Goal: Information Seeking & Learning: Check status

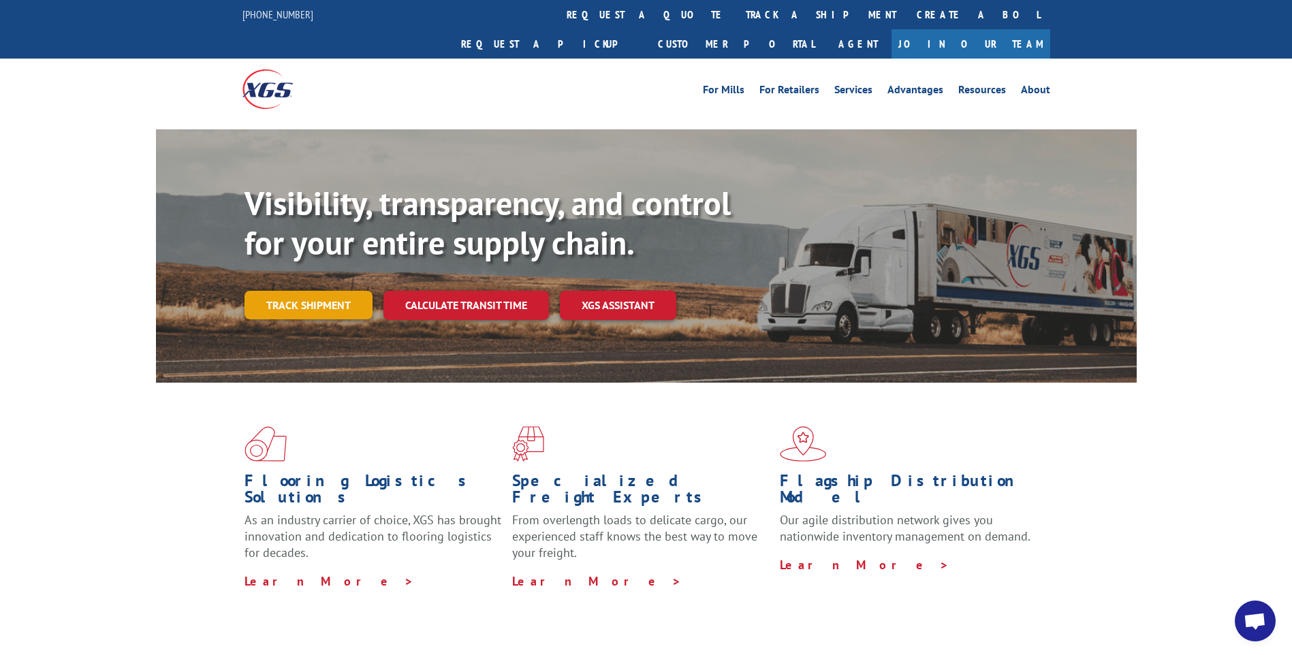
click at [317, 291] on link "Track shipment" at bounding box center [309, 305] width 128 height 29
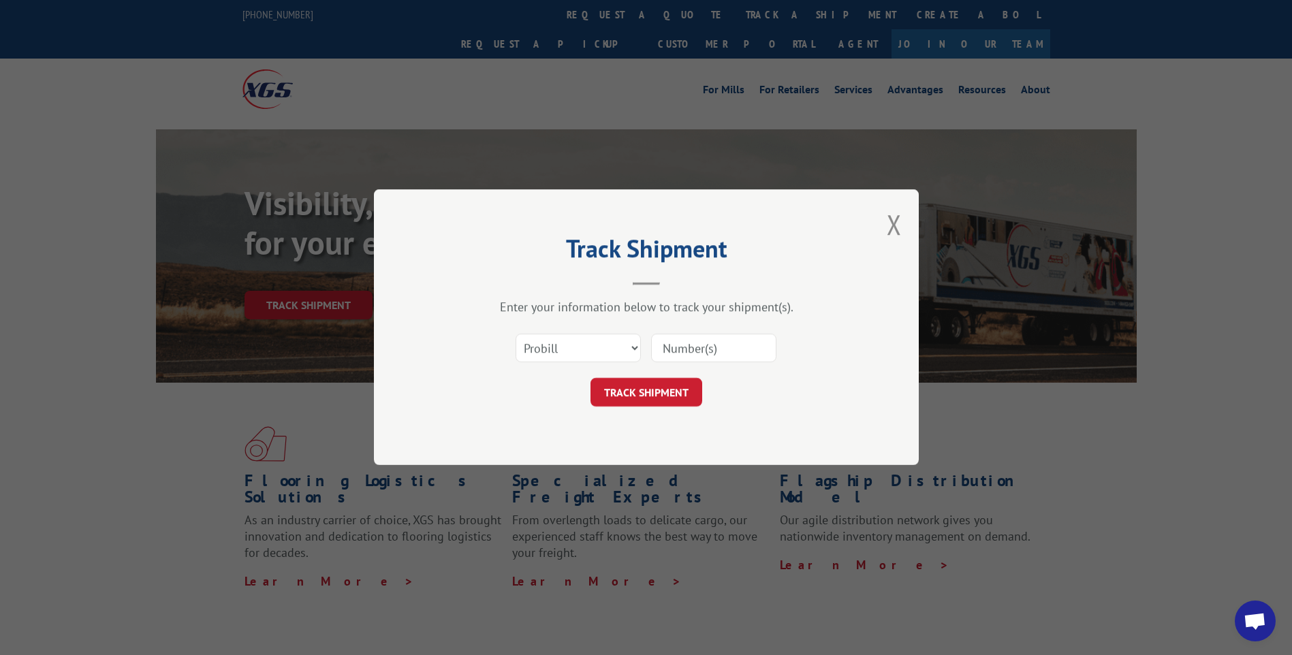
click at [703, 352] on input at bounding box center [713, 349] width 125 height 29
type input "17523928"
click at [667, 395] on button "TRACK SHIPMENT" at bounding box center [647, 393] width 112 height 29
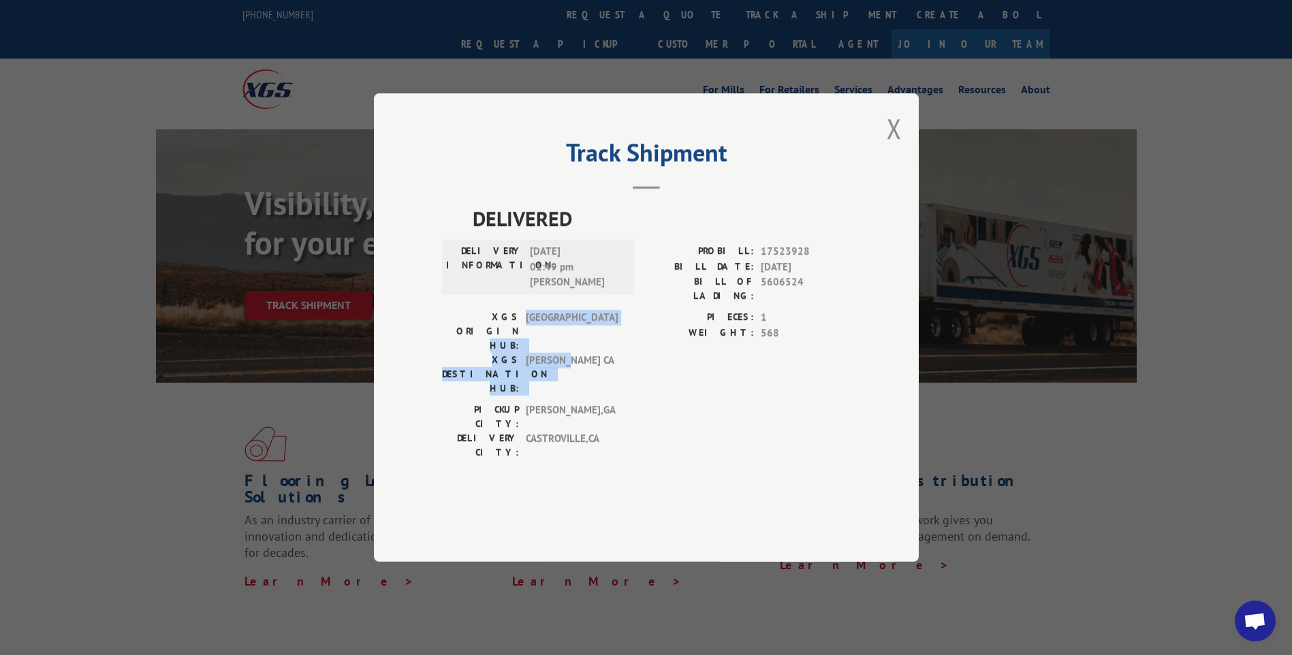
drag, startPoint x: 495, startPoint y: 343, endPoint x: 600, endPoint y: 370, distance: 108.2
click at [600, 370] on div "XGS ORIGIN HUB: TUNNEL HILL XGS DESTINATION HUB: TRACY [GEOGRAPHIC_DATA]" at bounding box center [534, 353] width 184 height 86
click at [600, 370] on span "[PERSON_NAME] CA" at bounding box center [572, 374] width 92 height 43
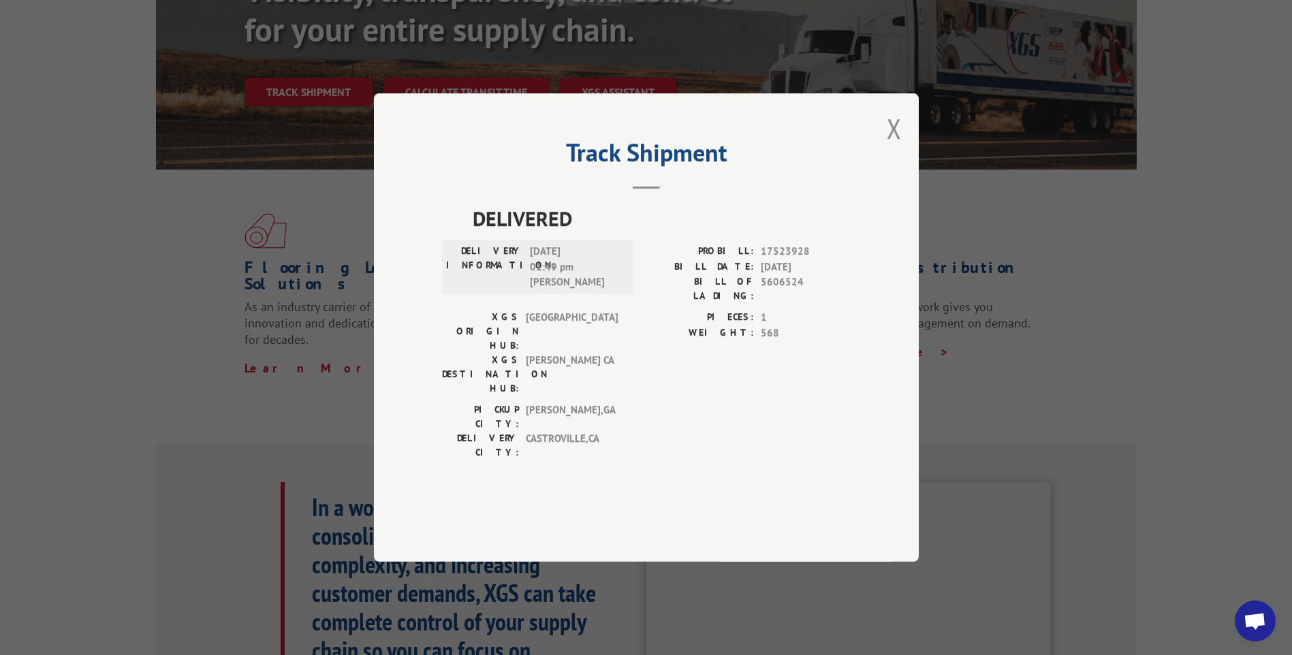
scroll to position [273, 0]
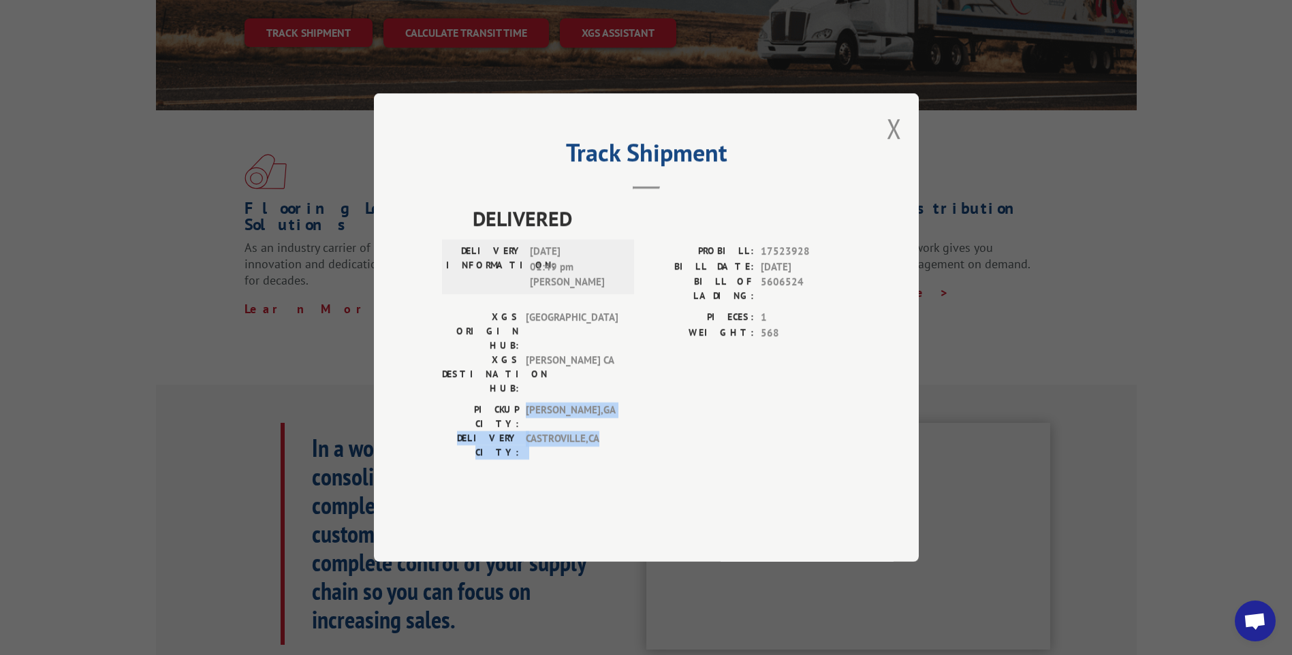
drag, startPoint x: 528, startPoint y: 397, endPoint x: 595, endPoint y: 422, distance: 72.2
click at [595, 422] on div "PICKUP CITY: [GEOGRAPHIC_DATA] , [GEOGRAPHIC_DATA]: [GEOGRAPHIC_DATA] , [GEOGRA…" at bounding box center [534, 435] width 184 height 64
drag, startPoint x: 595, startPoint y: 422, endPoint x: 590, endPoint y: 416, distance: 8.7
click at [590, 424] on div "PICKUP CITY: [GEOGRAPHIC_DATA] , [GEOGRAPHIC_DATA]: [GEOGRAPHIC_DATA] , [GEOGRA…" at bounding box center [534, 435] width 184 height 64
click at [897, 146] on button "Close modal" at bounding box center [894, 128] width 15 height 36
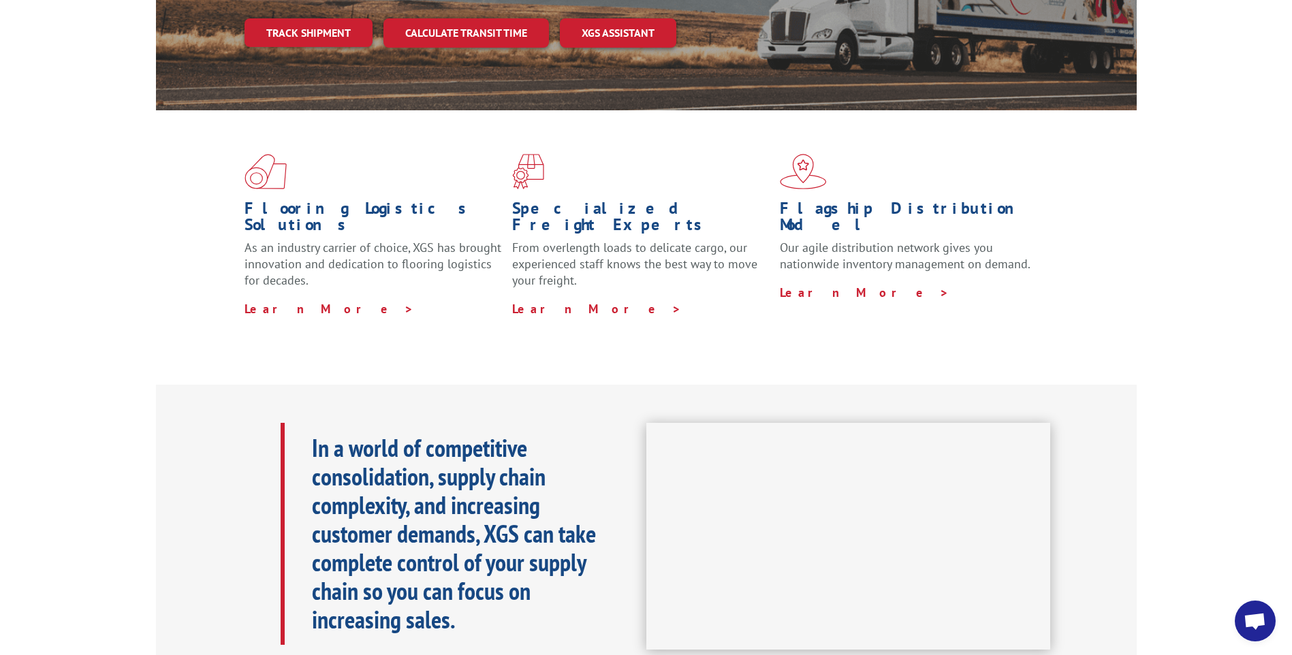
scroll to position [261, 0]
